Goal: Obtain resource: Download file/media

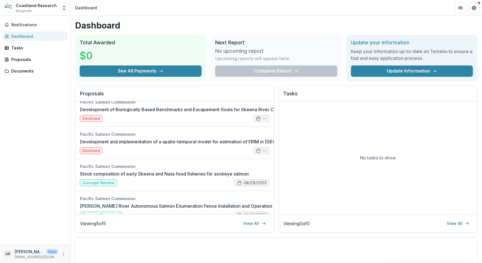
scroll to position [52, 0]
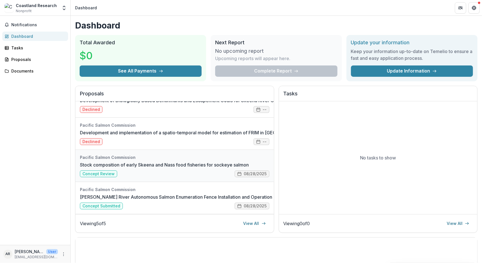
click at [149, 162] on link "Stock composition of early Skeena and Nass food fisheries for sockeye salmon" at bounding box center [164, 164] width 169 height 7
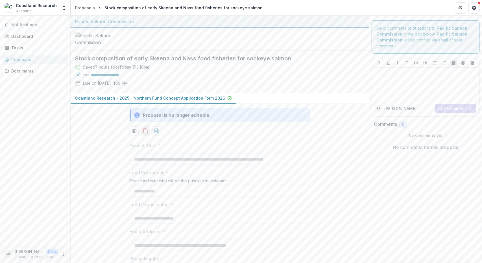
click at [146, 133] on icon "download-proposal" at bounding box center [145, 131] width 4 height 5
click at [471, 5] on button "Get Help" at bounding box center [473, 7] width 11 height 11
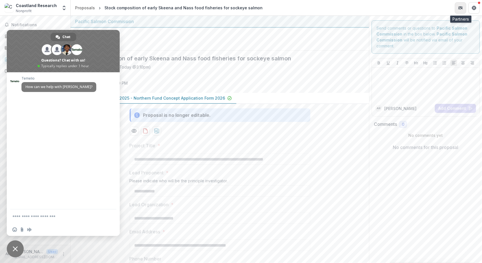
click at [462, 7] on button "Partners" at bounding box center [459, 7] width 11 height 11
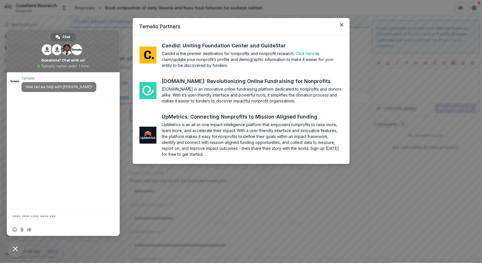
drag, startPoint x: 312, startPoint y: 21, endPoint x: 322, endPoint y: 24, distance: 10.4
click at [316, 22] on header "Temelio Partners" at bounding box center [241, 26] width 217 height 17
click at [341, 25] on icon "Close" at bounding box center [340, 24] width 3 height 3
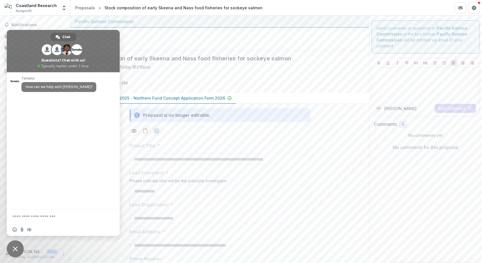
click at [45, 10] on div "Coastland Research Nonprofit" at bounding box center [36, 8] width 41 height 11
click at [15, 248] on span "Close chat" at bounding box center [15, 248] width 5 height 5
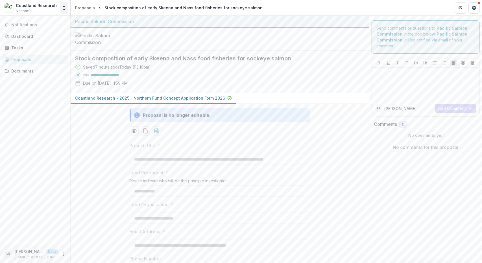
click at [63, 6] on polyline "Open entity switcher" at bounding box center [64, 6] width 2 height 1
